Goal: Information Seeking & Learning: Learn about a topic

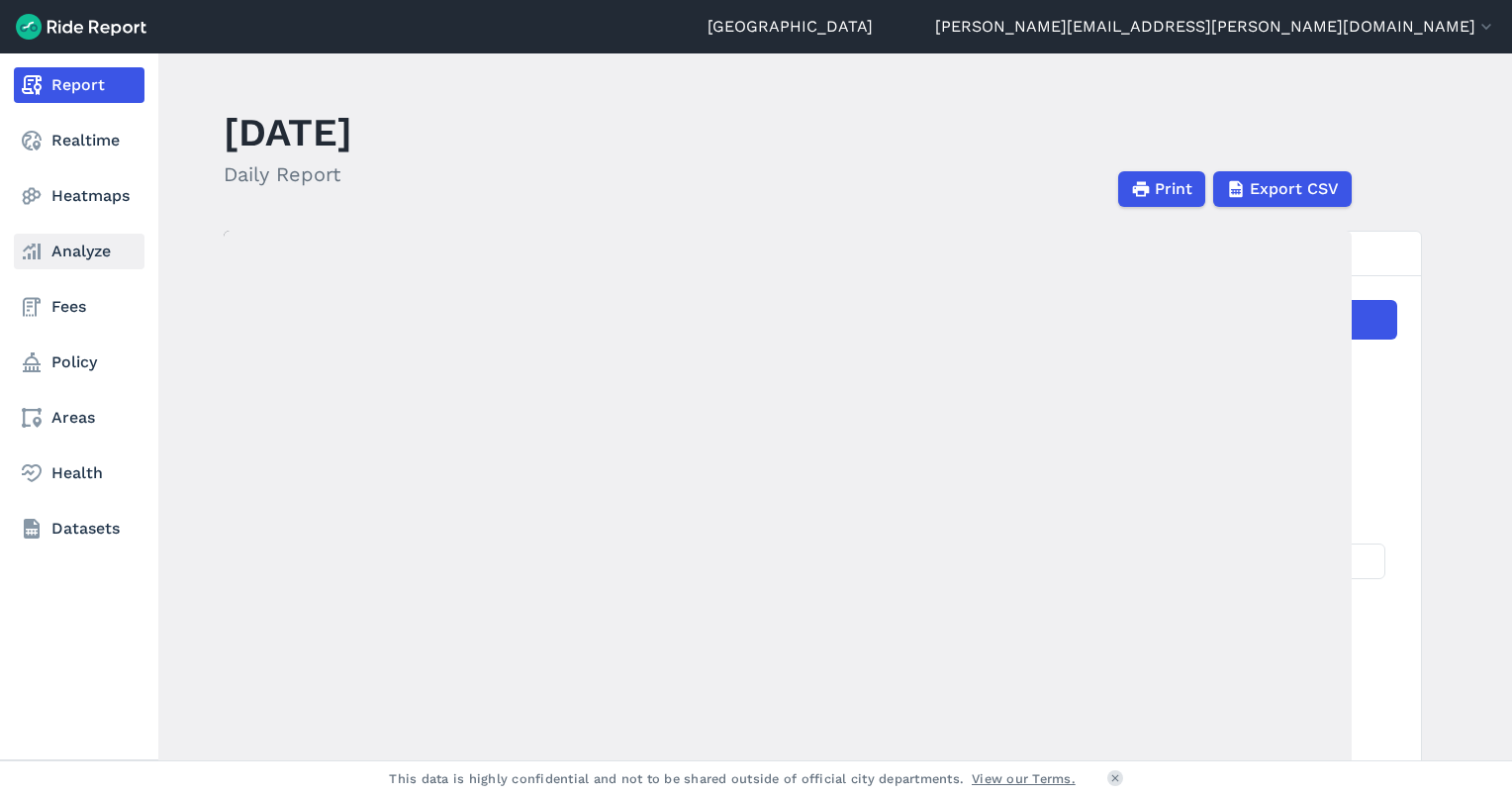
click at [62, 251] on link "Analyze" at bounding box center [79, 252] width 130 height 36
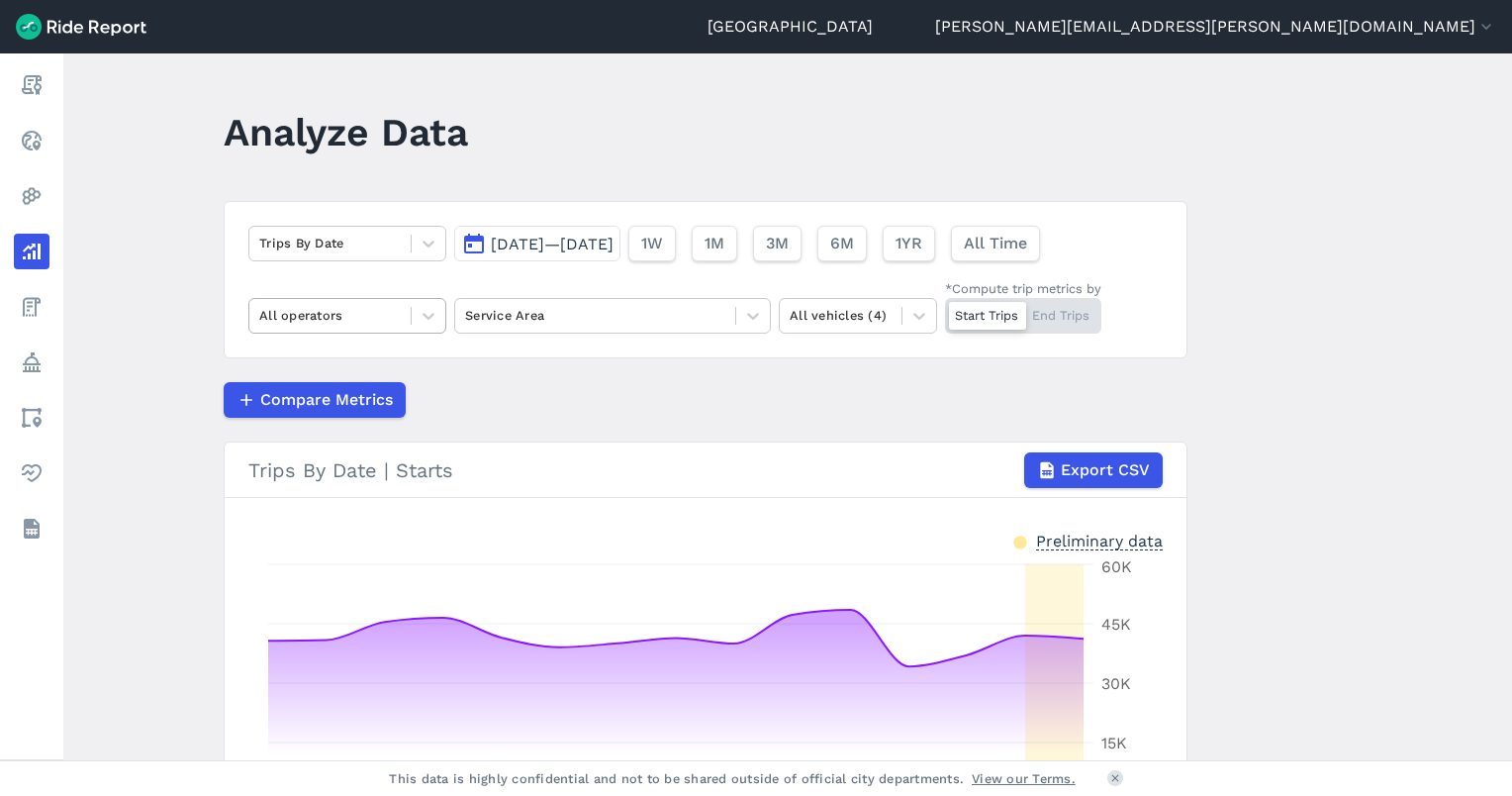
click at [324, 311] on div at bounding box center [330, 314] width 141 height 23
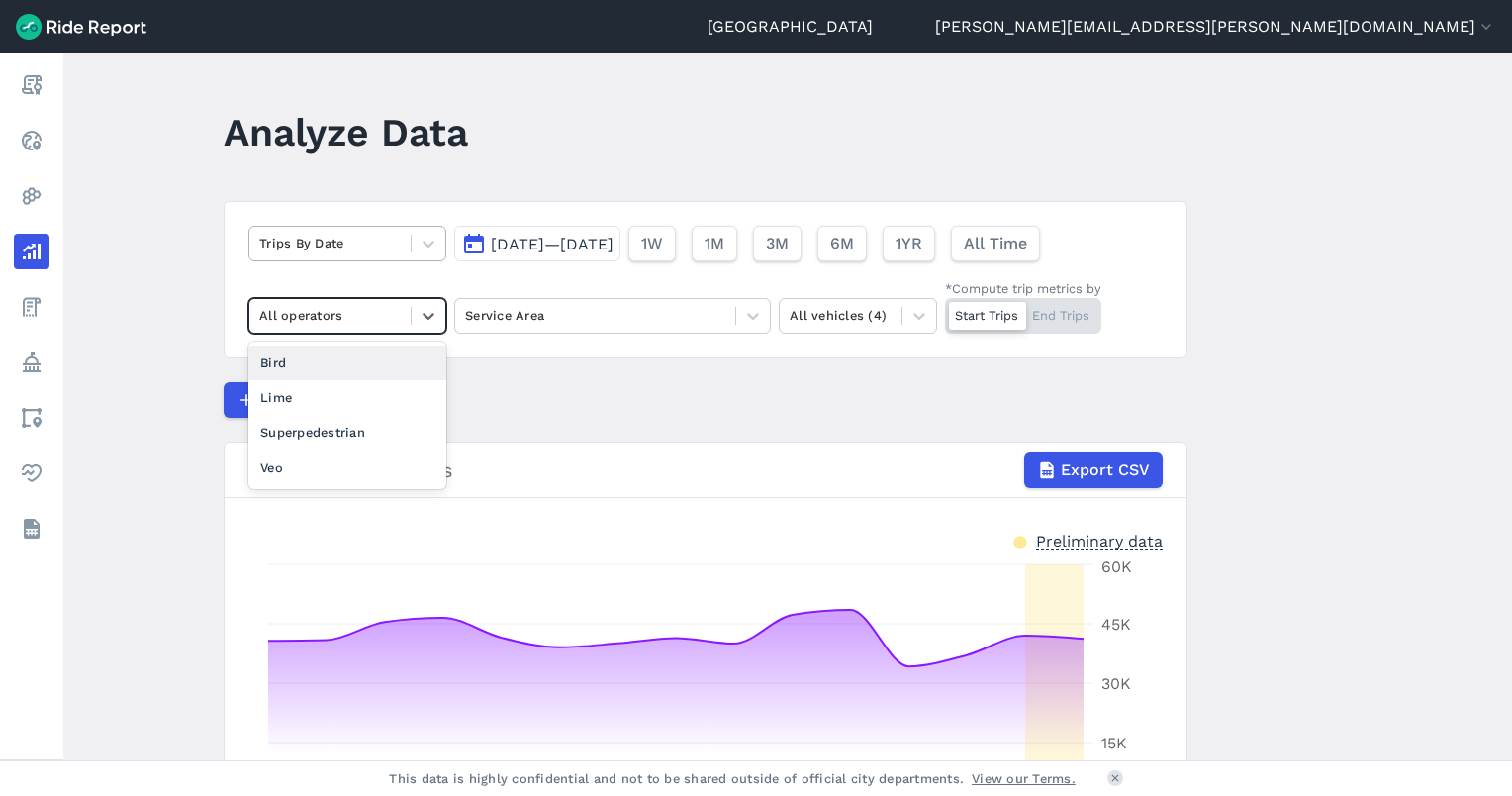
click at [317, 242] on div at bounding box center [330, 243] width 141 height 23
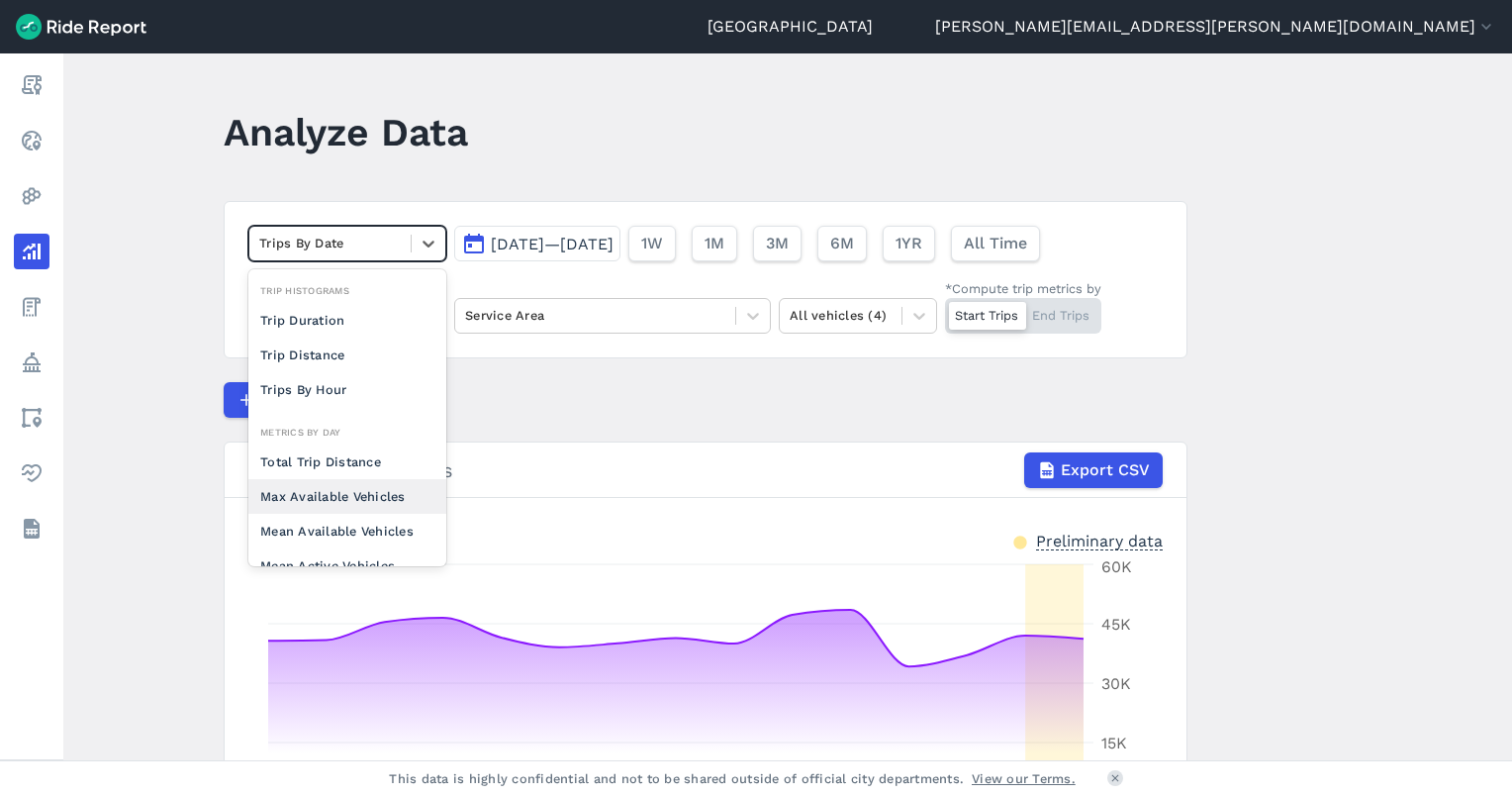
scroll to position [99, 0]
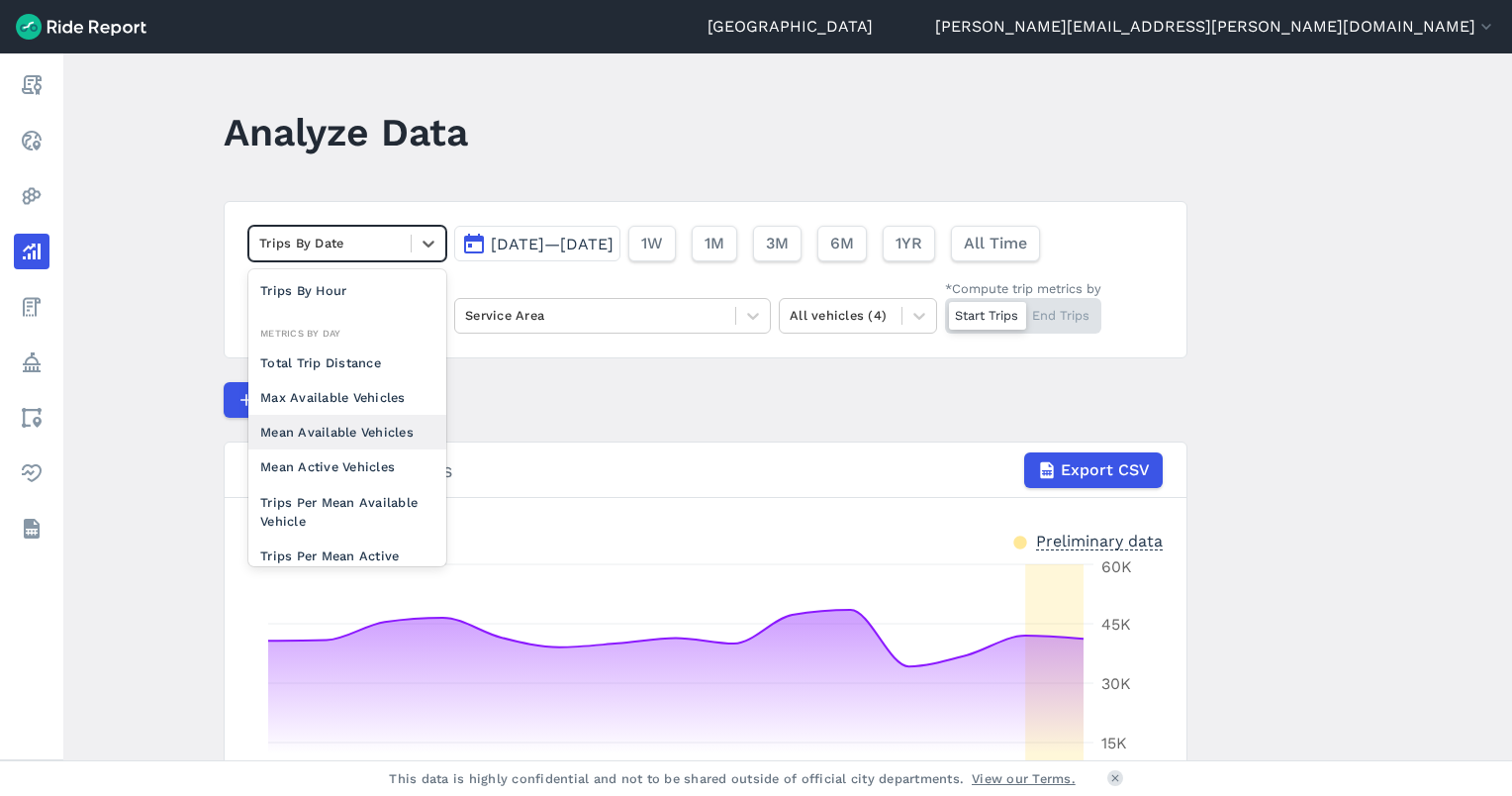
click at [316, 435] on div "Mean Available Vehicles" at bounding box center [347, 432] width 198 height 35
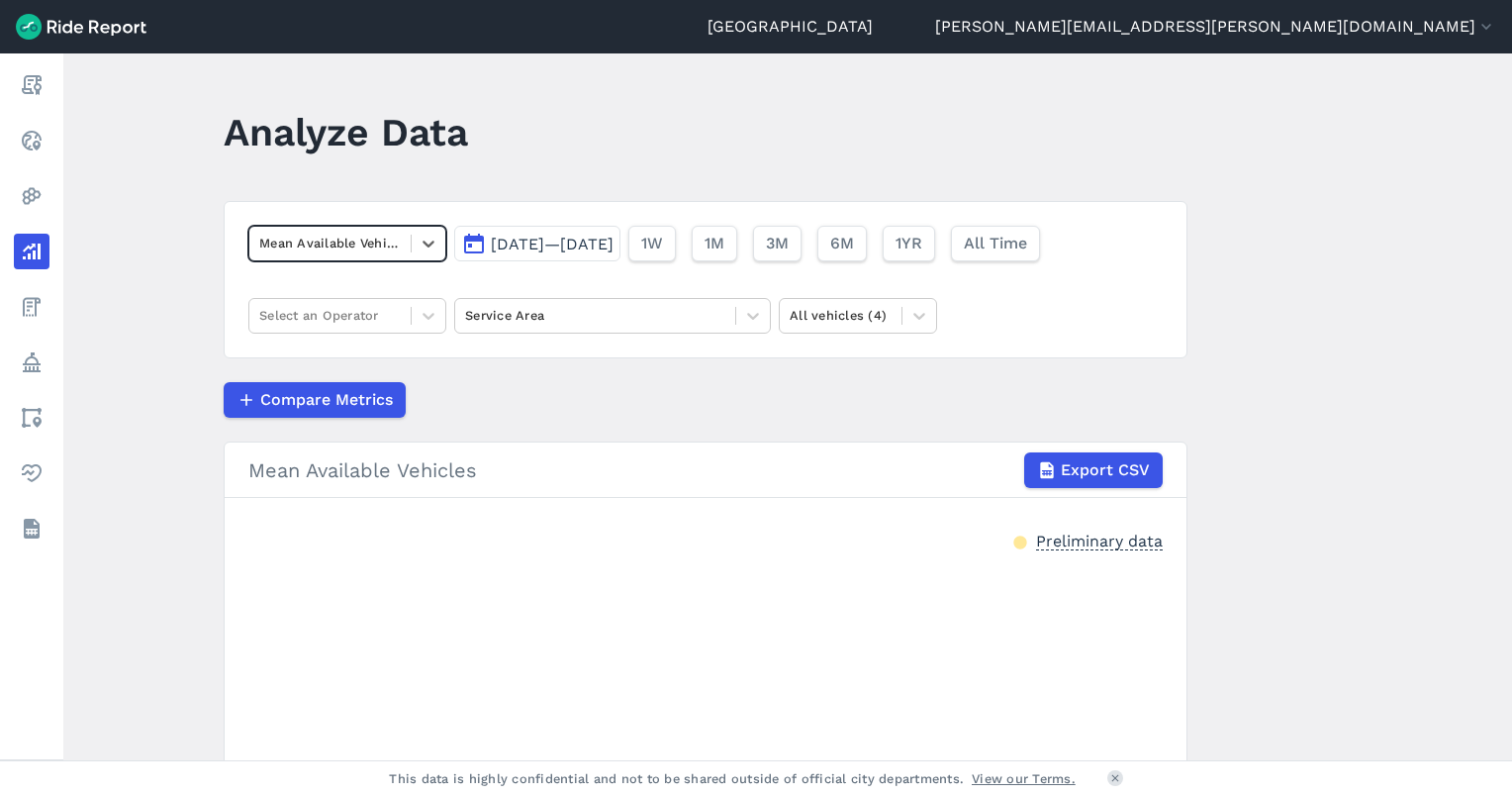
click at [336, 242] on div at bounding box center [330, 243] width 141 height 23
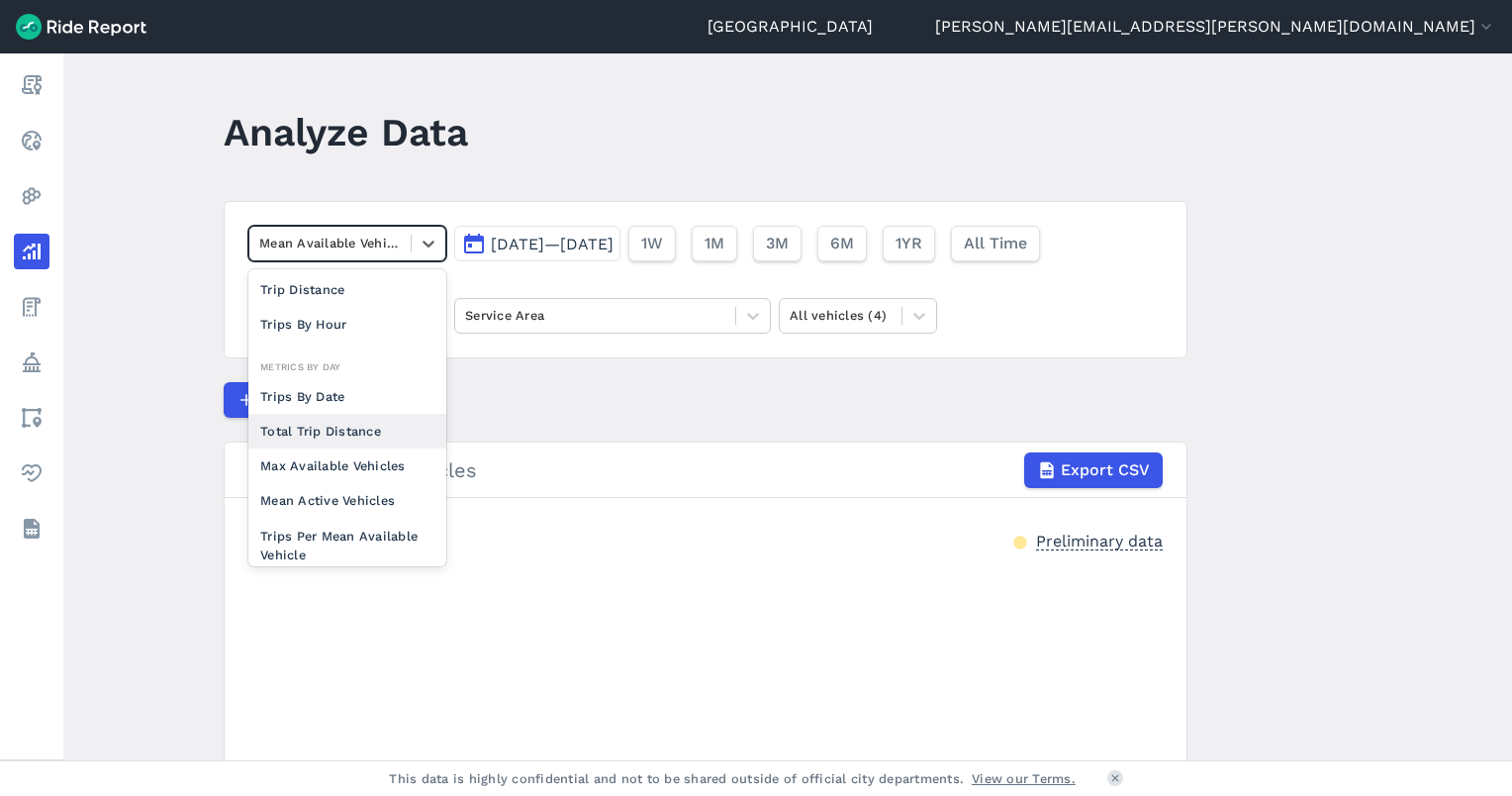
scroll to position [99, 0]
click at [779, 400] on div "Compare Metrics" at bounding box center [705, 400] width 964 height 36
